Goal: Task Accomplishment & Management: Complete application form

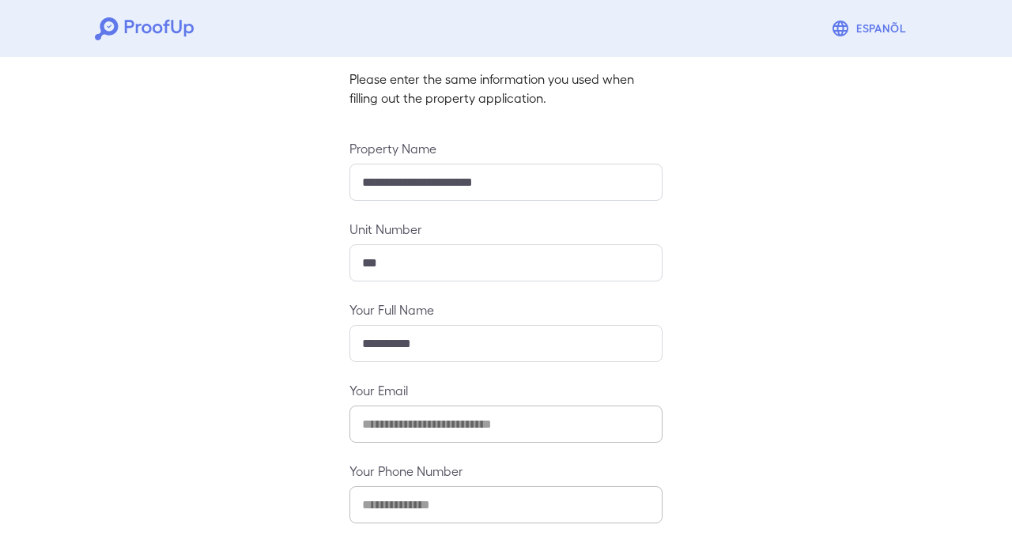
scroll to position [180, 0]
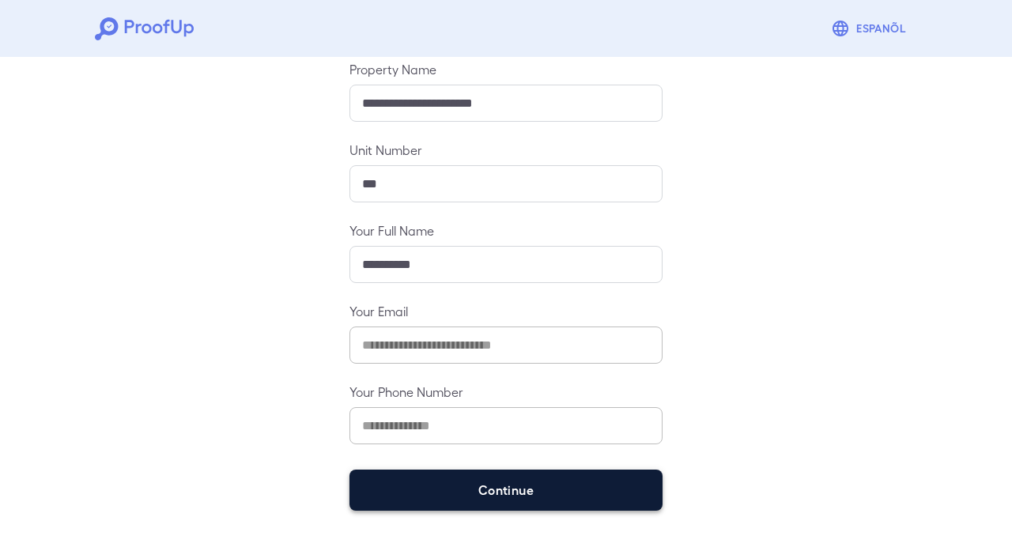
click at [573, 488] on button "Continue" at bounding box center [505, 490] width 313 height 41
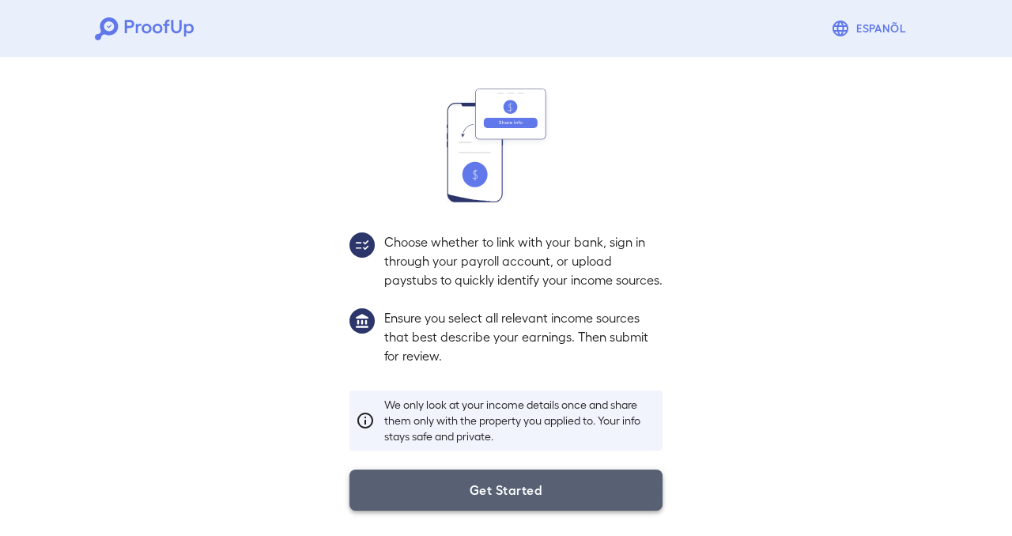
click at [602, 489] on button "Get Started" at bounding box center [505, 490] width 313 height 41
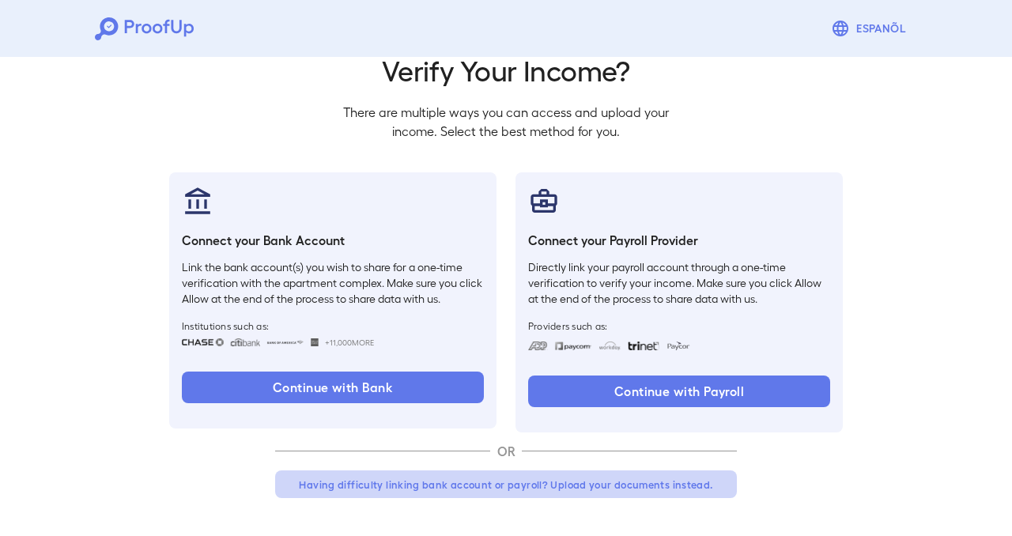
click at [613, 490] on button "Having difficulty linking bank account or payroll? Upload your documents instea…" at bounding box center [506, 484] width 462 height 28
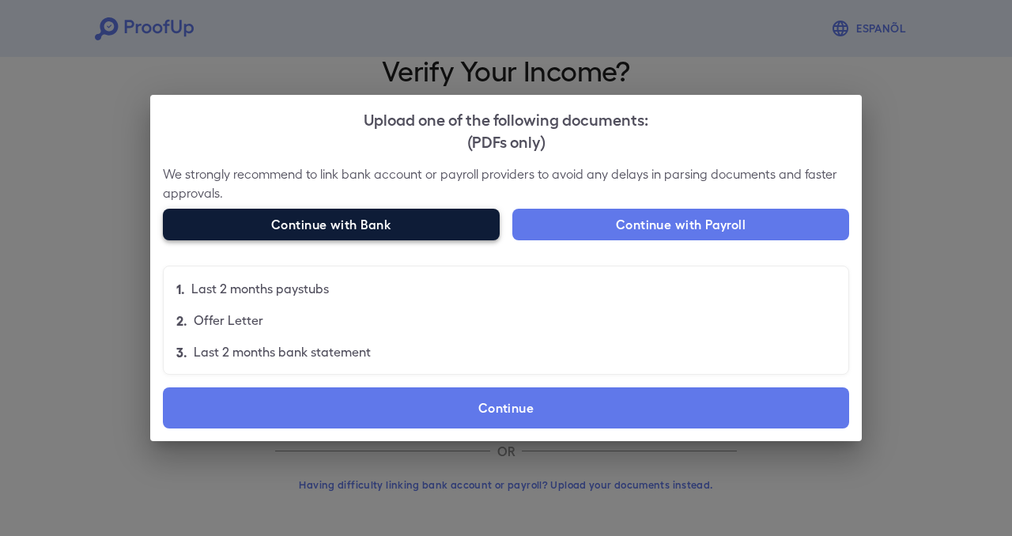
click at [457, 232] on button "Continue with Bank" at bounding box center [331, 225] width 337 height 32
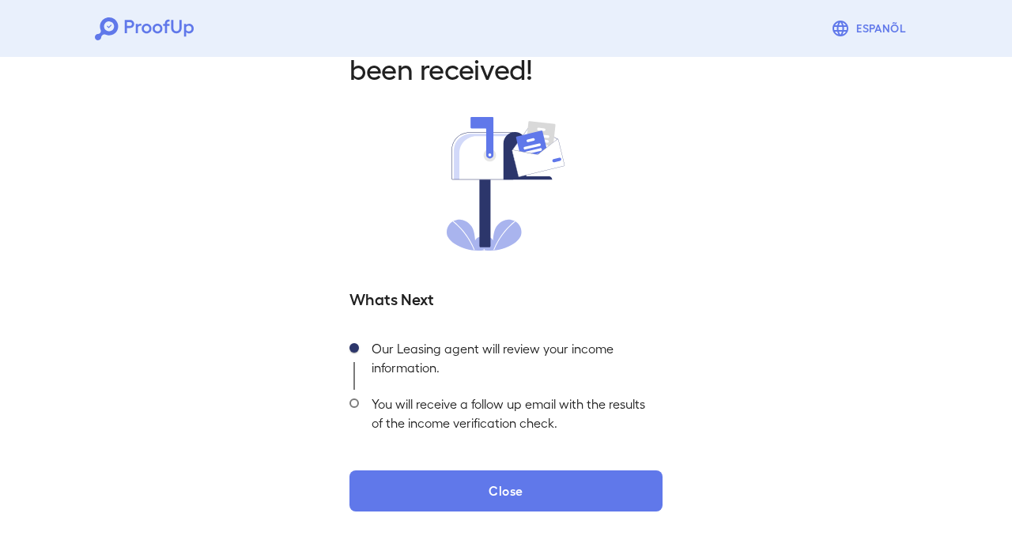
scroll to position [70, 0]
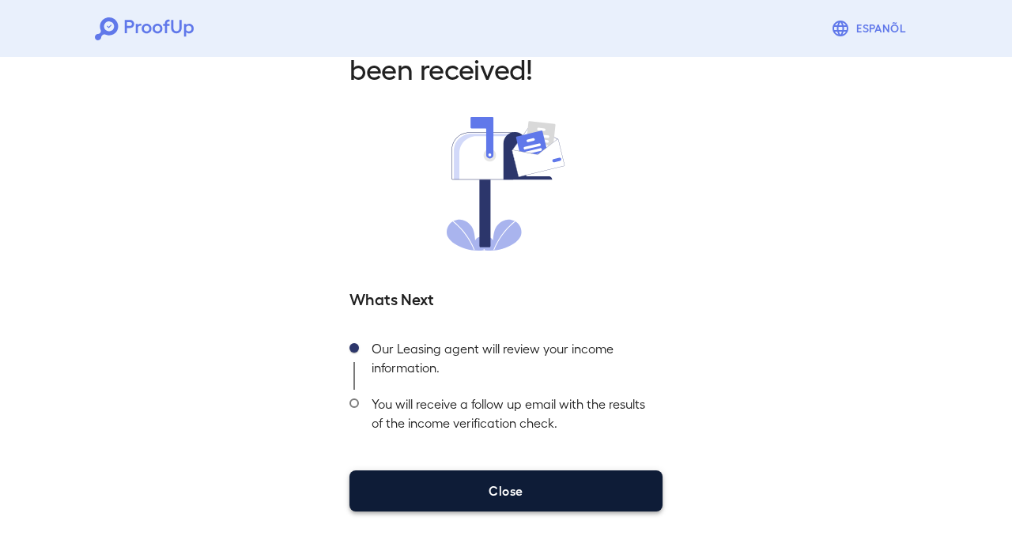
click at [572, 493] on button "Close" at bounding box center [505, 490] width 313 height 41
click at [569, 495] on button "Close" at bounding box center [505, 490] width 313 height 41
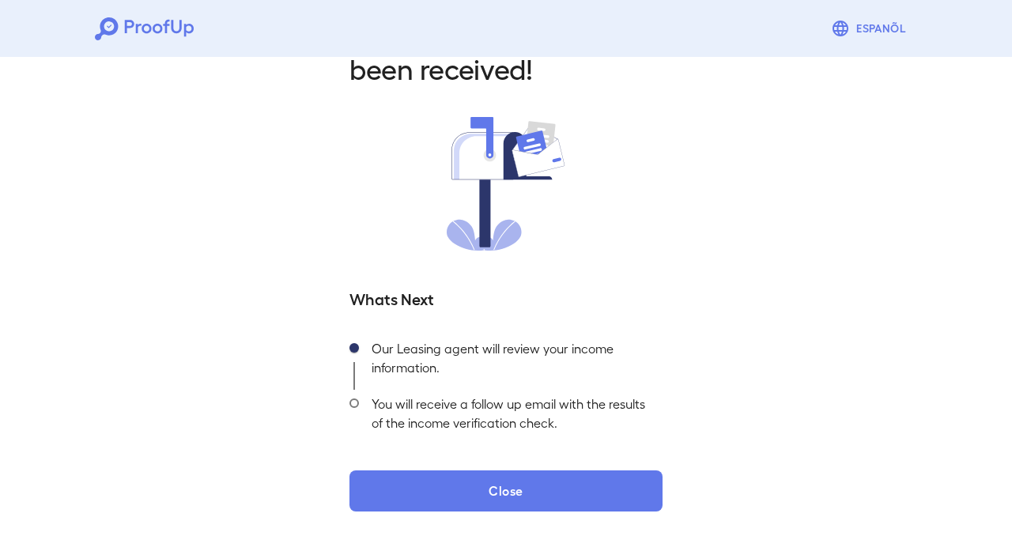
click at [577, 309] on div "Your Income info has been received! Whats Next Our Leasing agent will review yo…" at bounding box center [505, 264] width 351 height 496
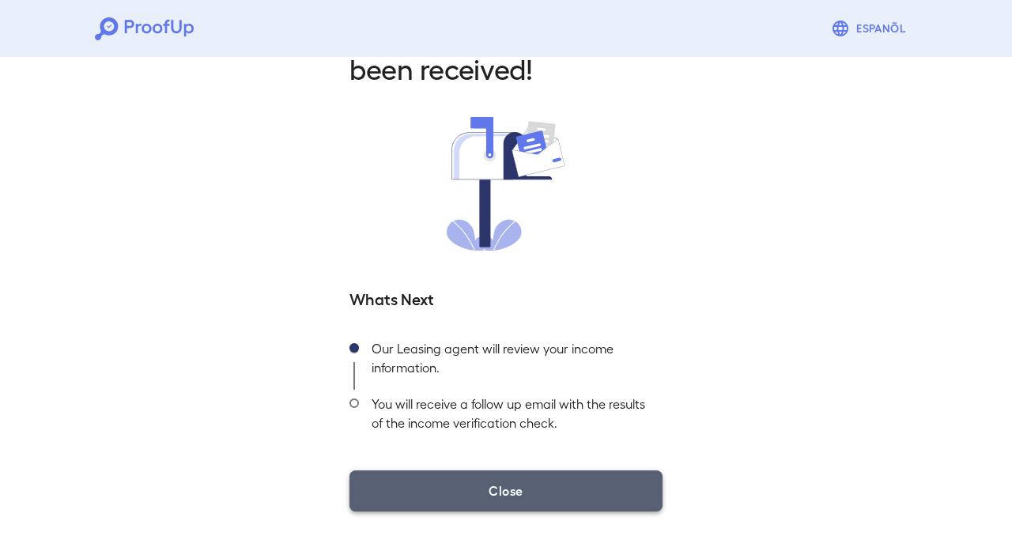
click at [597, 508] on button "Close" at bounding box center [505, 490] width 313 height 41
